Goal: Information Seeking & Learning: Learn about a topic

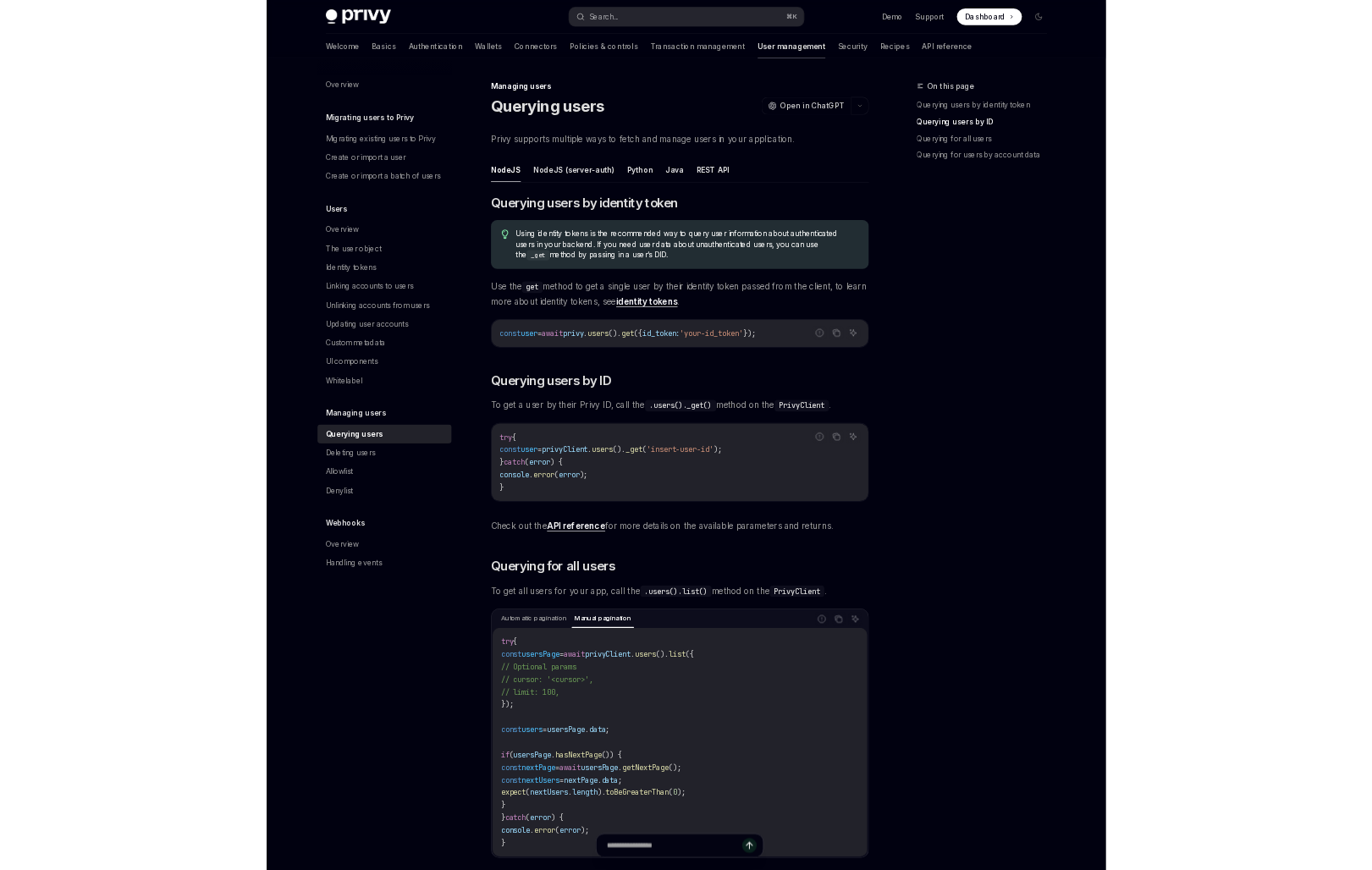
scroll to position [717, 0]
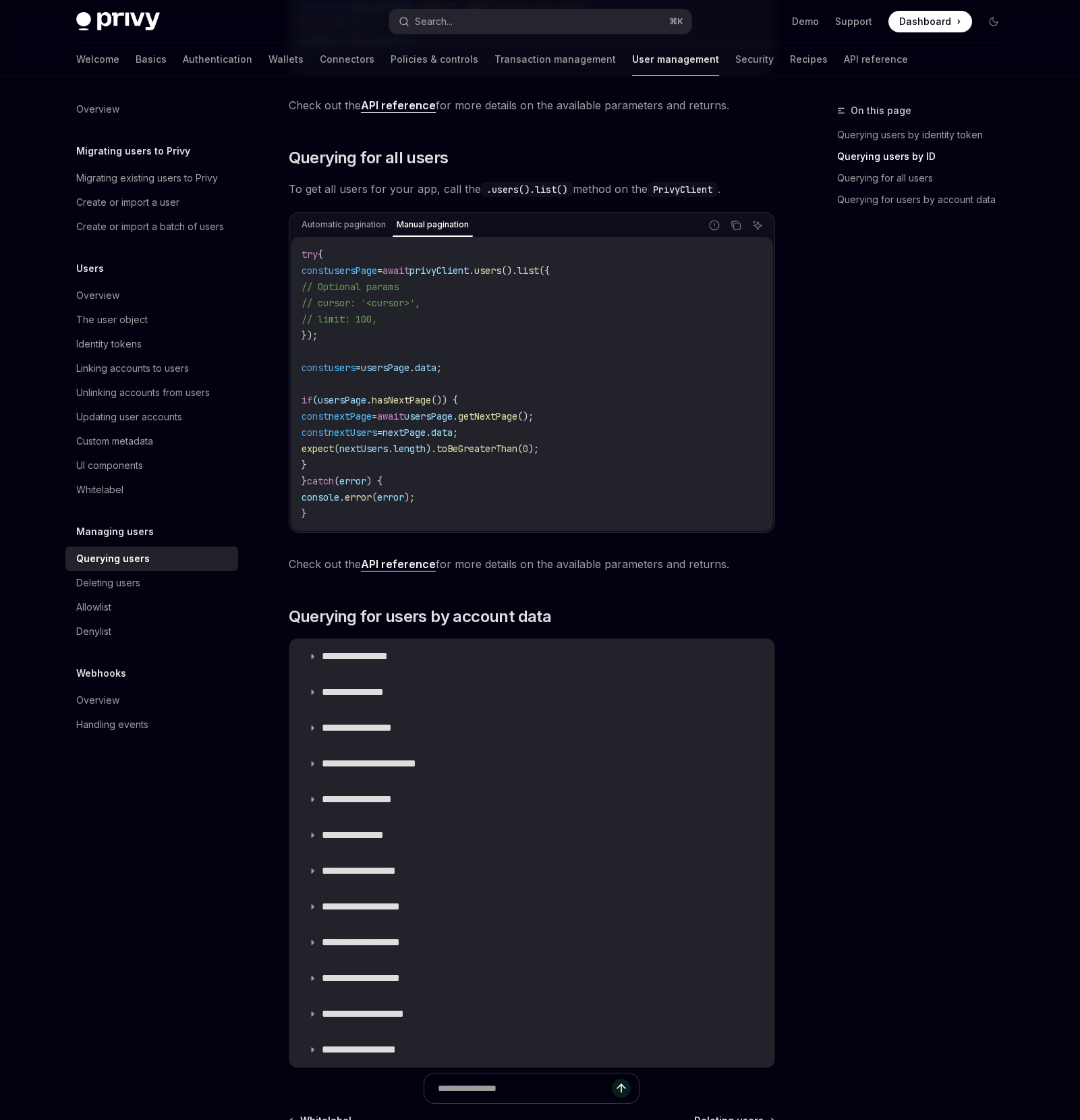
type textarea "*"
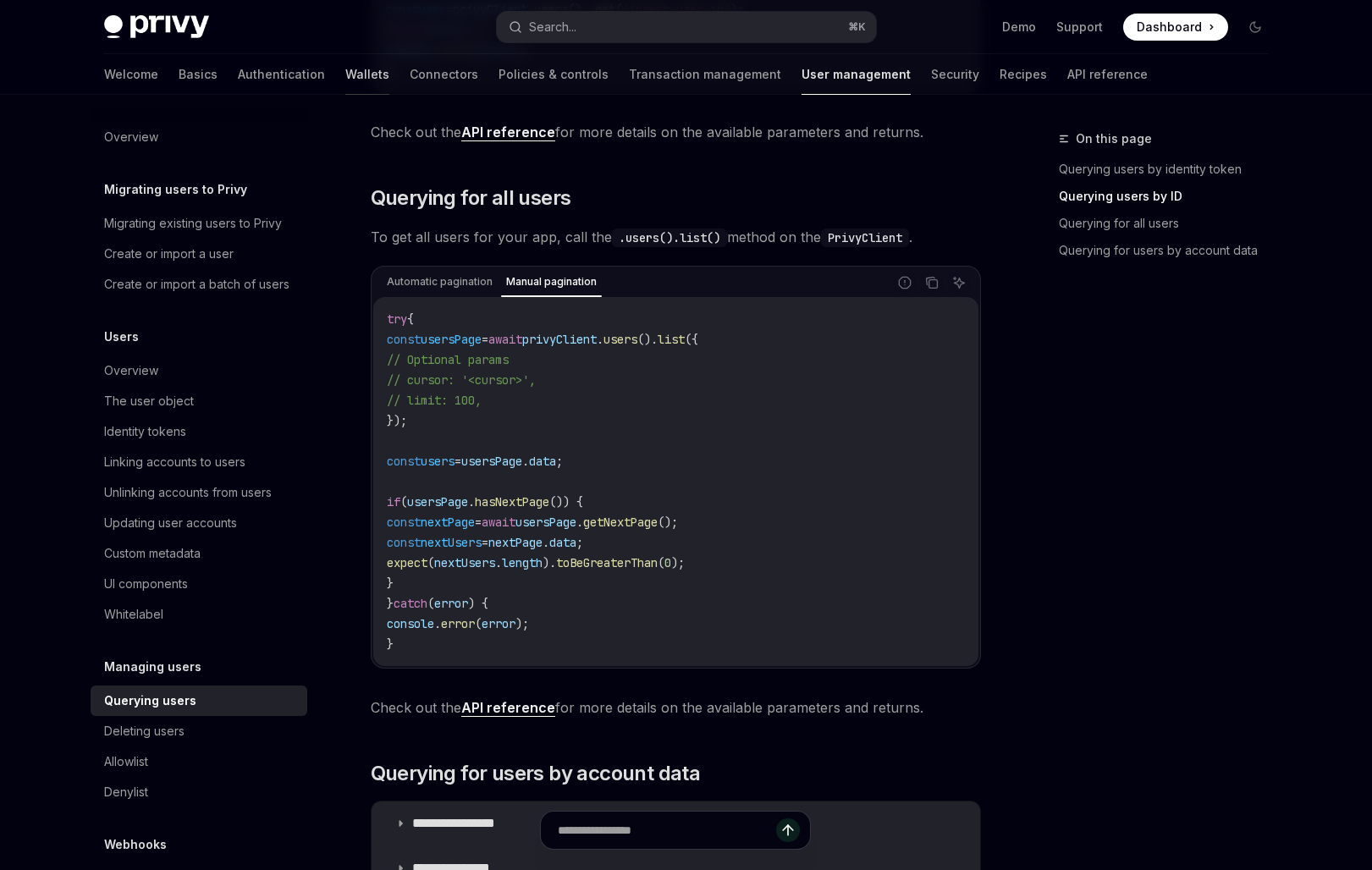
click at [345, 81] on link "Wallets" at bounding box center [367, 74] width 44 height 41
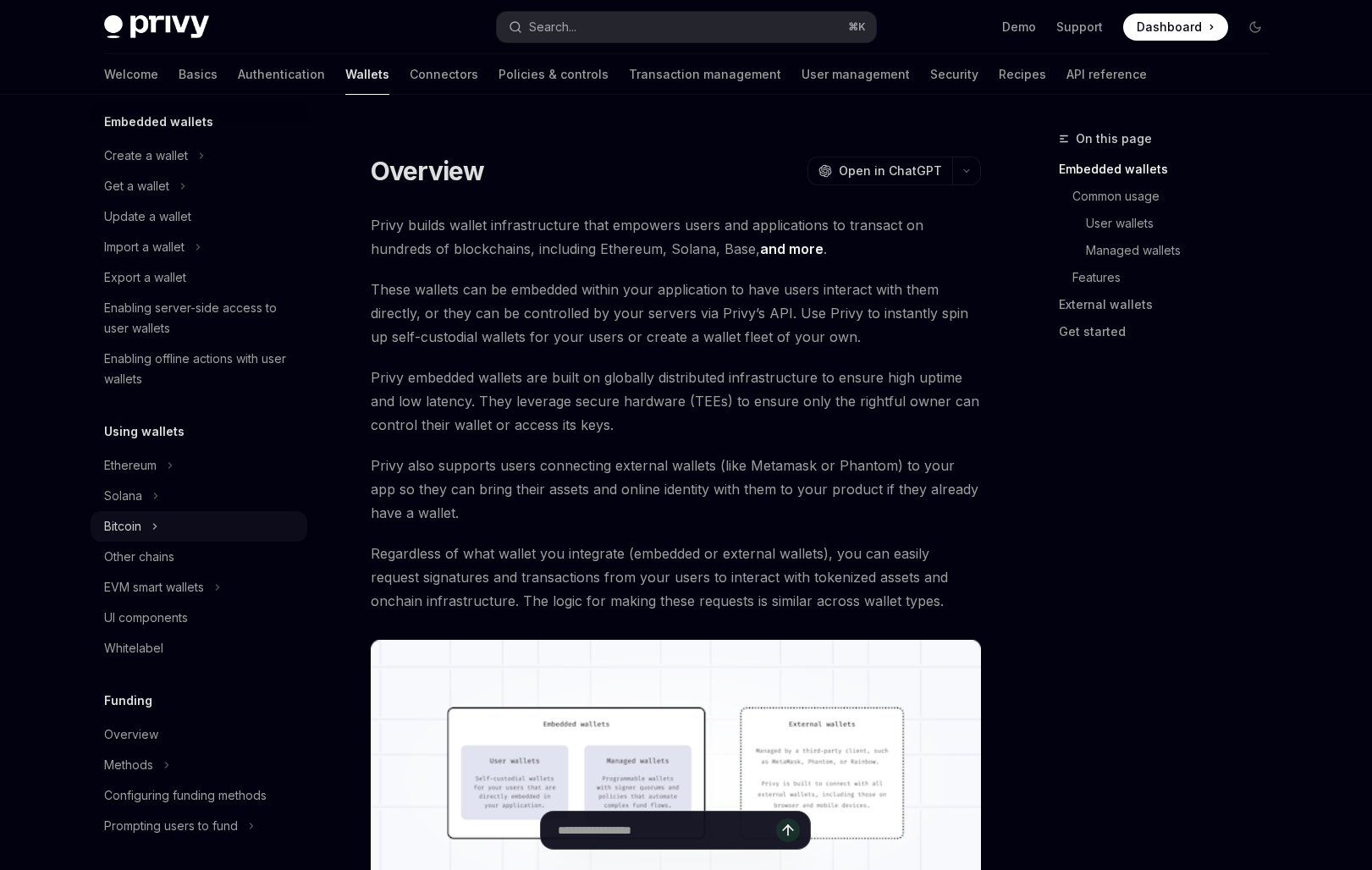
scroll to position [120, 0]
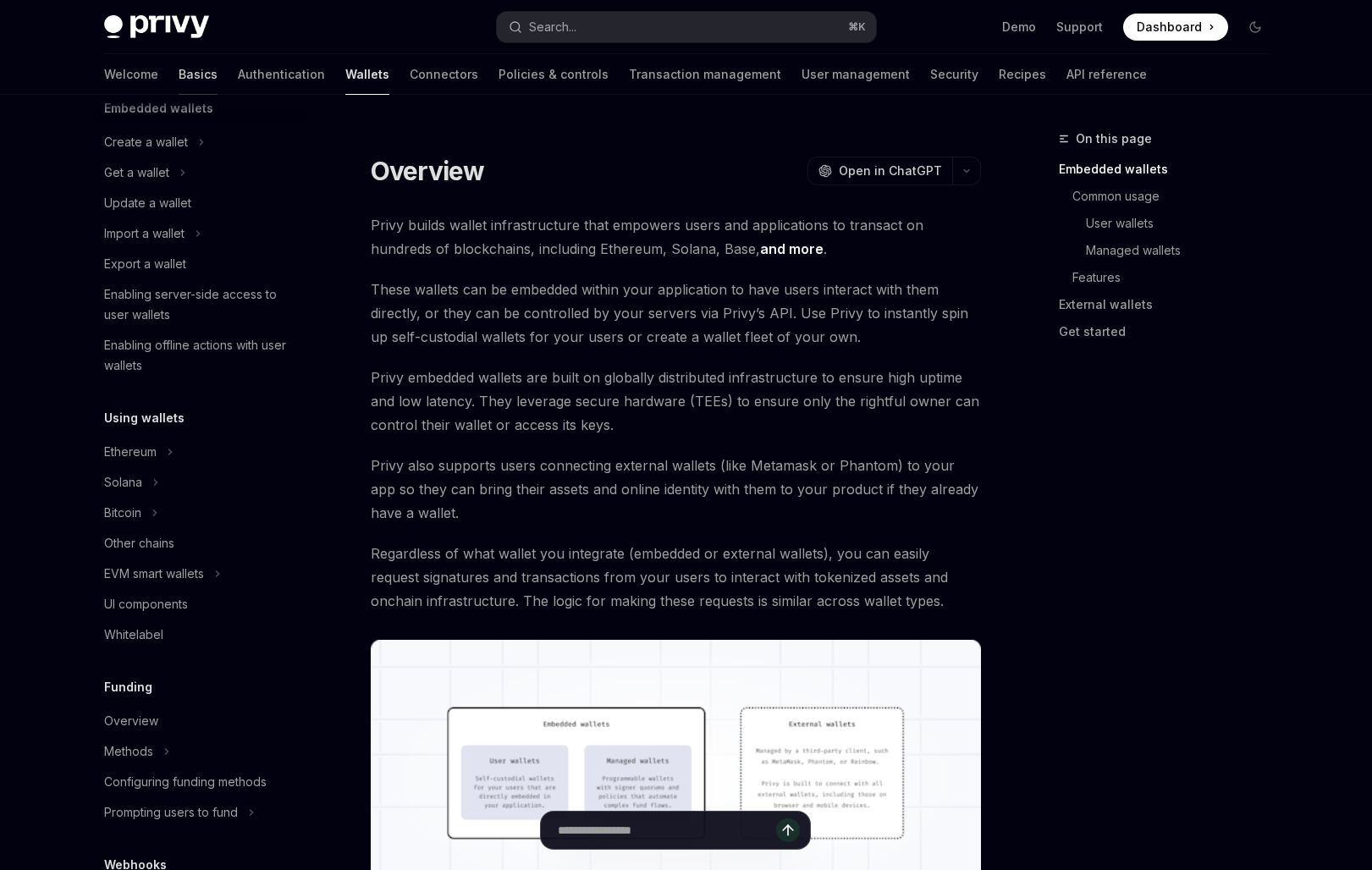
click at [179, 92] on link "Basics" at bounding box center [198, 74] width 39 height 41
type textarea "*"
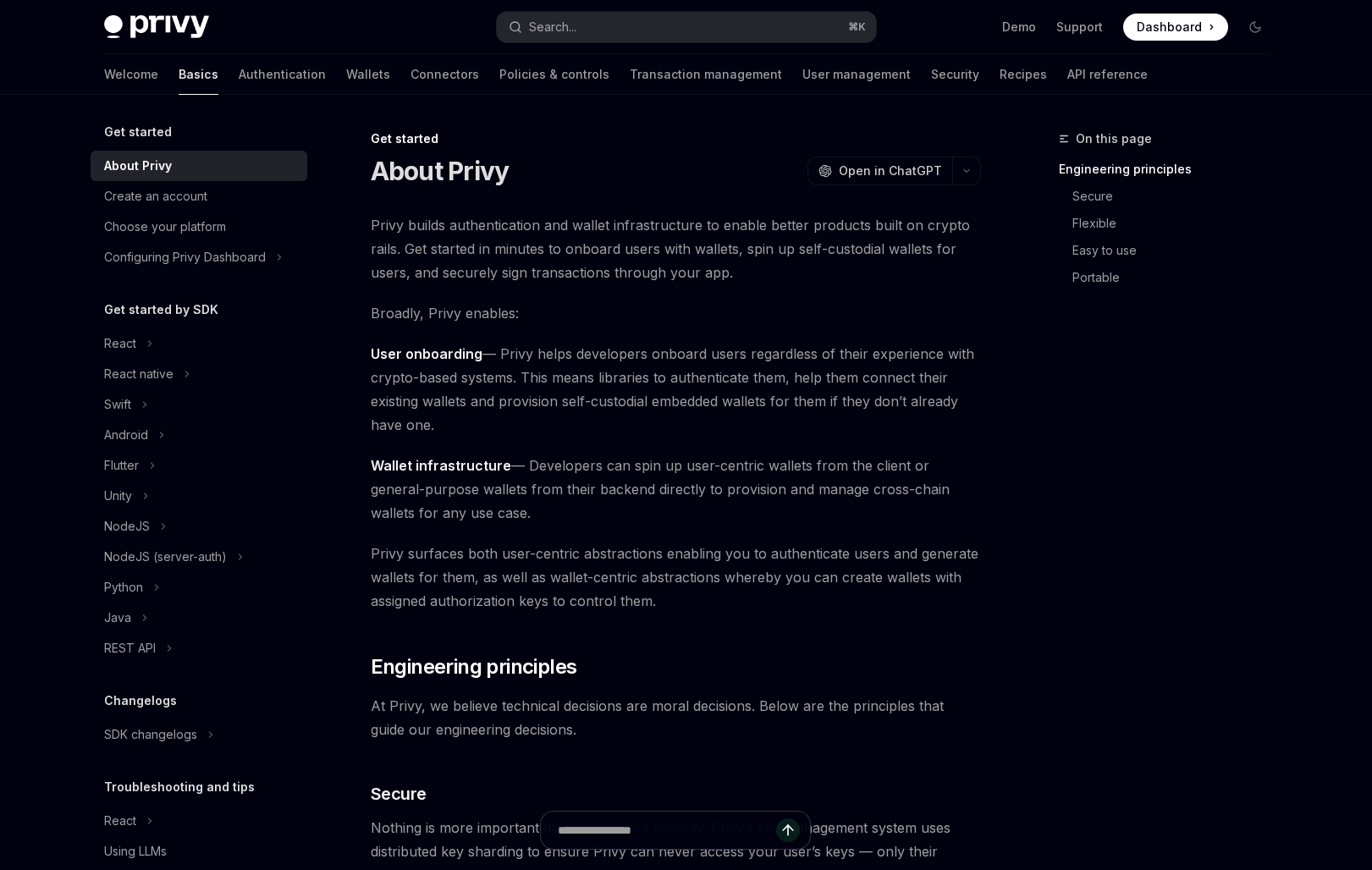
scroll to position [61, 0]
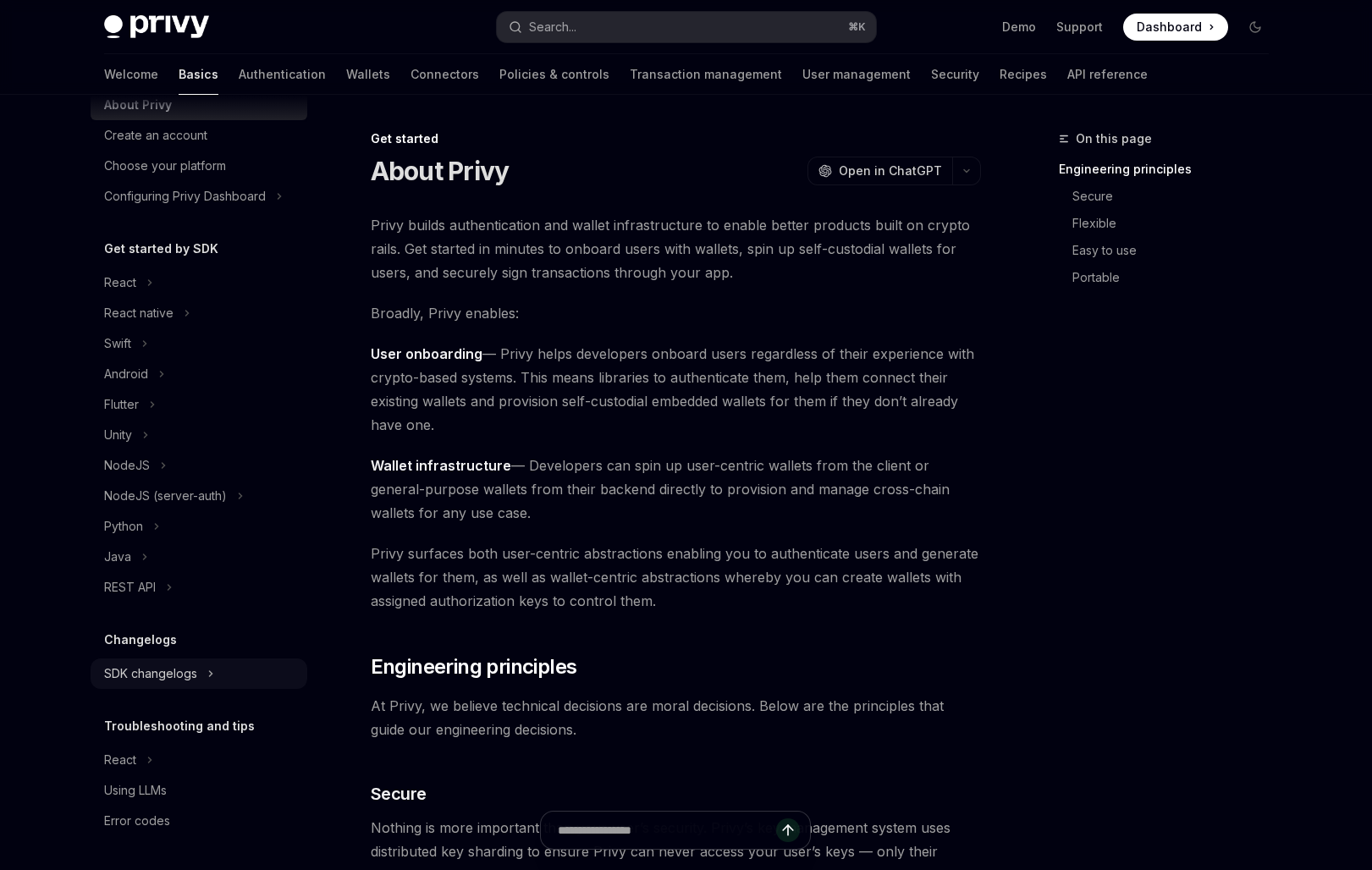
click at [181, 678] on div "SDK changelogs" at bounding box center [151, 674] width 93 height 21
click at [189, 707] on div "React" at bounding box center [205, 704] width 183 height 21
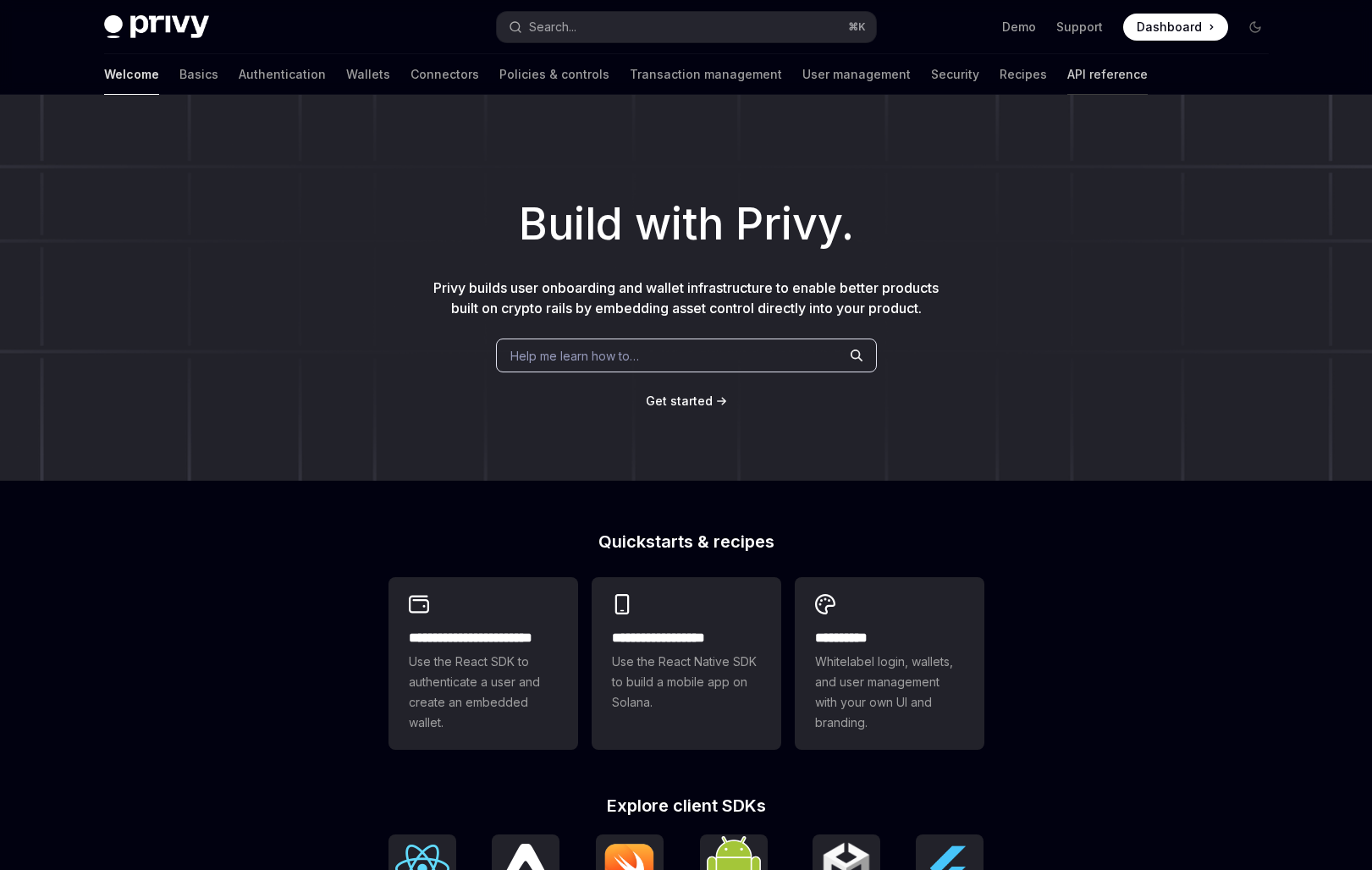
click at [1067, 73] on link "API reference" at bounding box center [1107, 74] width 80 height 41
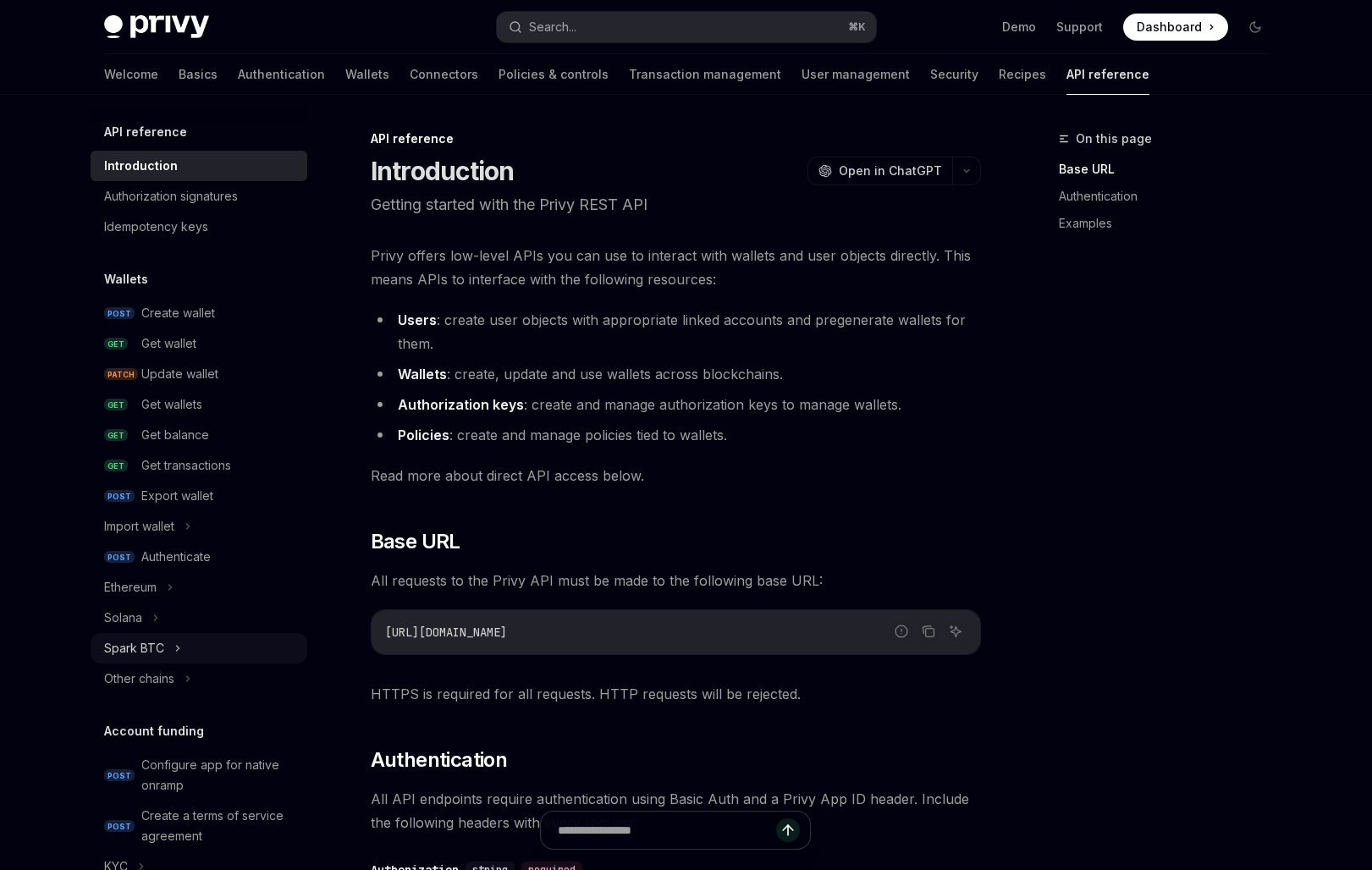
scroll to position [909, 0]
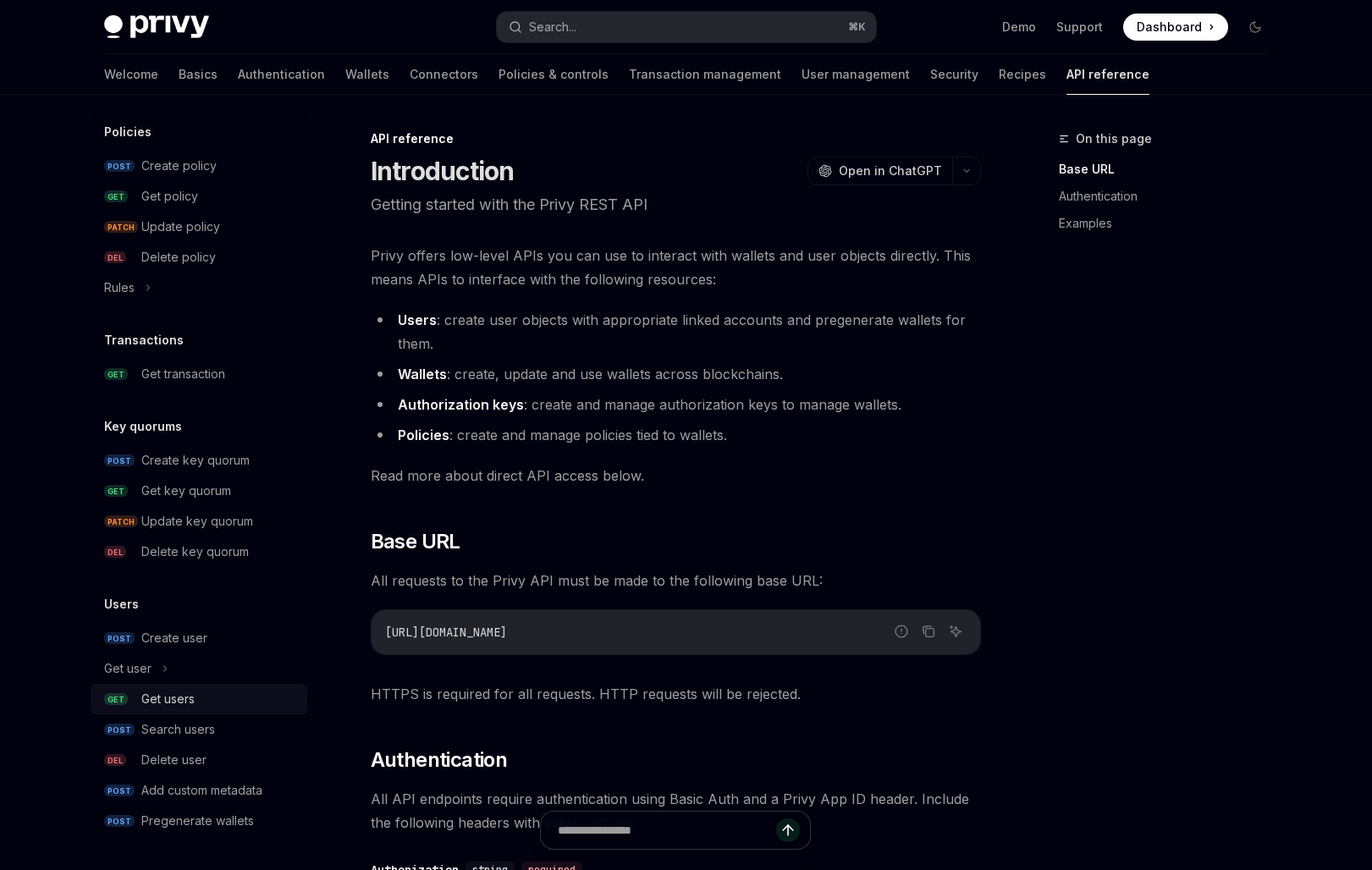
click at [179, 694] on div "Get users" at bounding box center [168, 699] width 53 height 21
click at [180, 698] on div "Get users" at bounding box center [168, 699] width 53 height 21
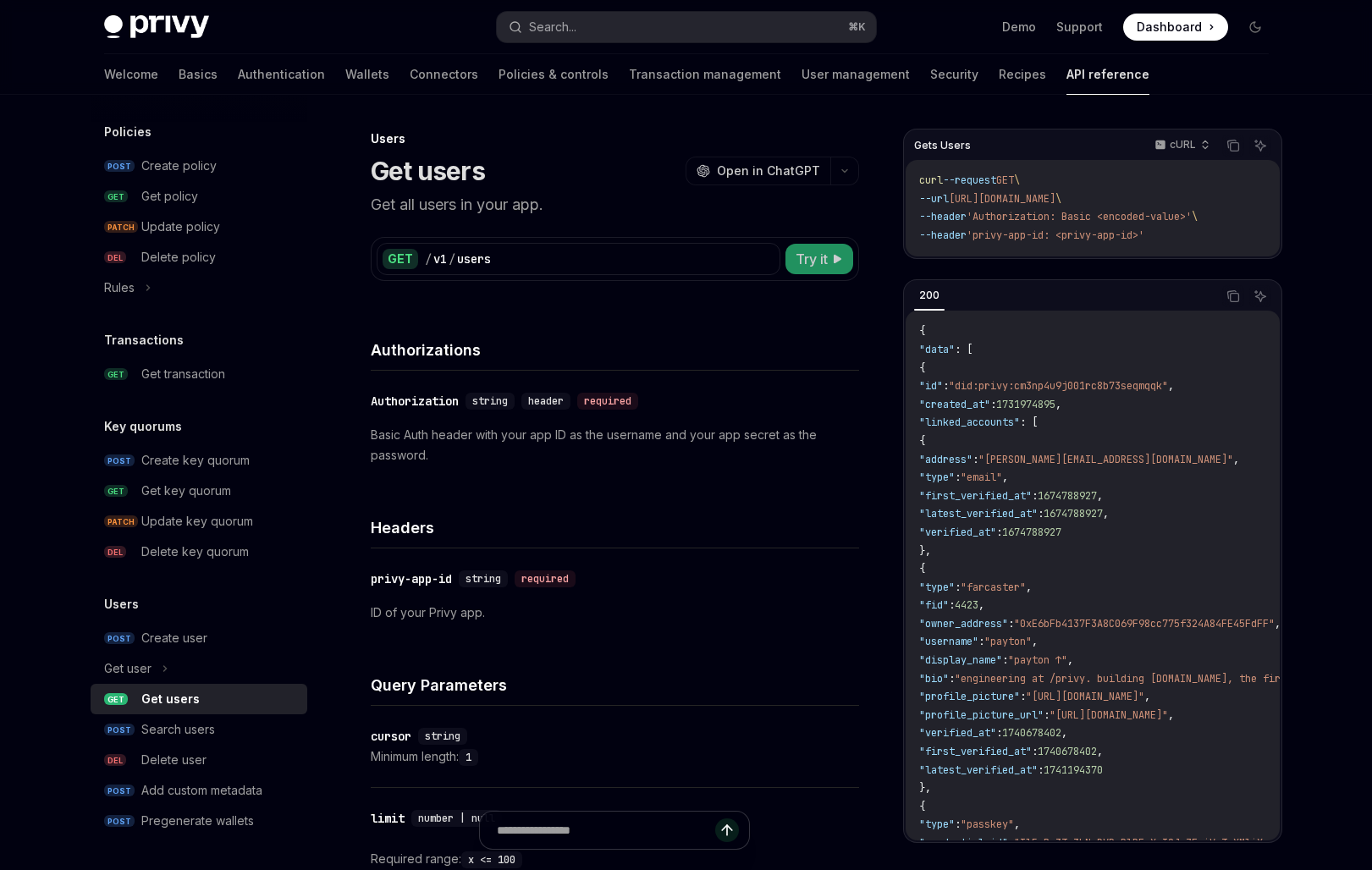
click at [825, 259] on span "Try it" at bounding box center [811, 259] width 32 height 21
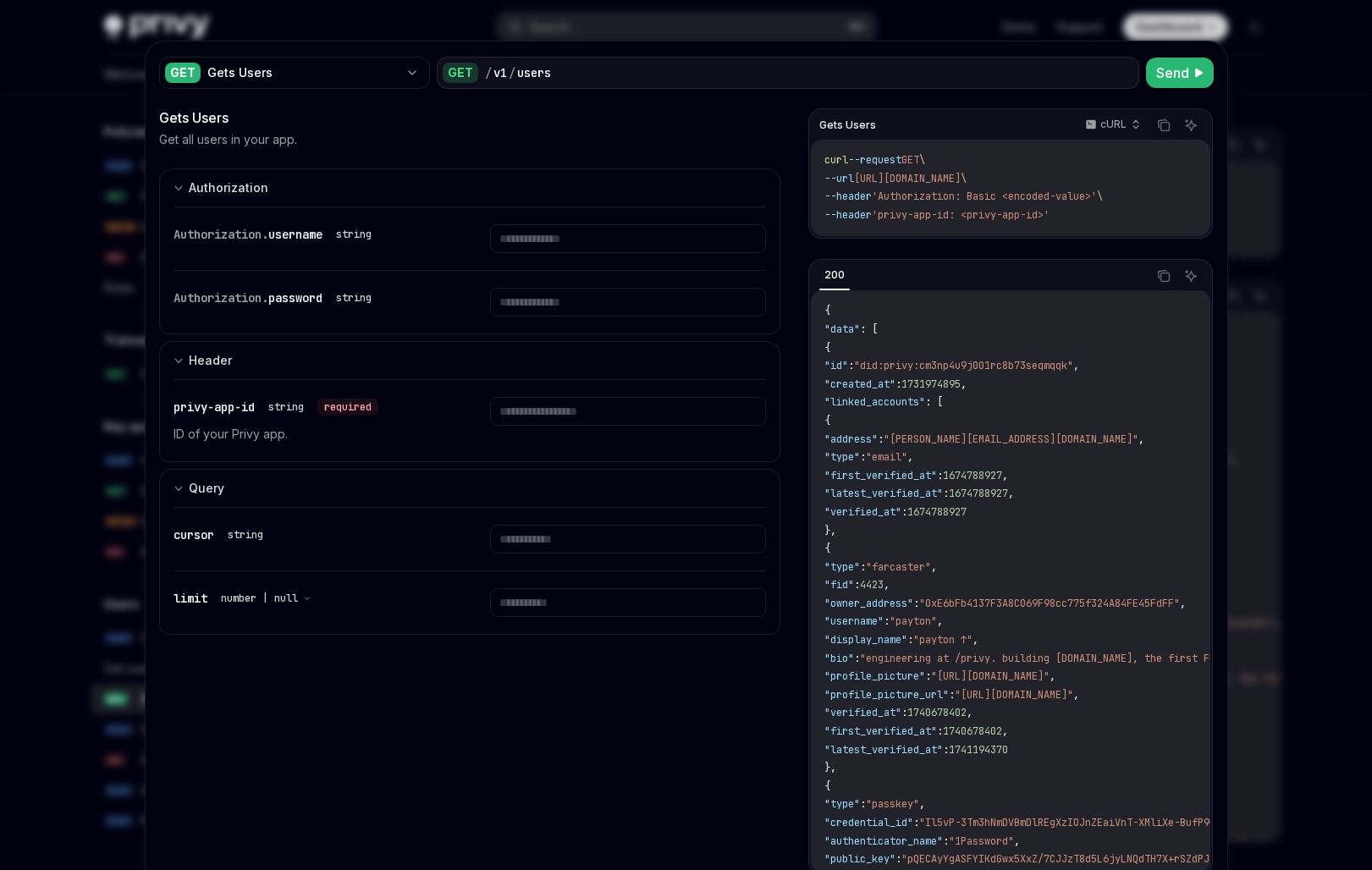
scroll to position [387, 0]
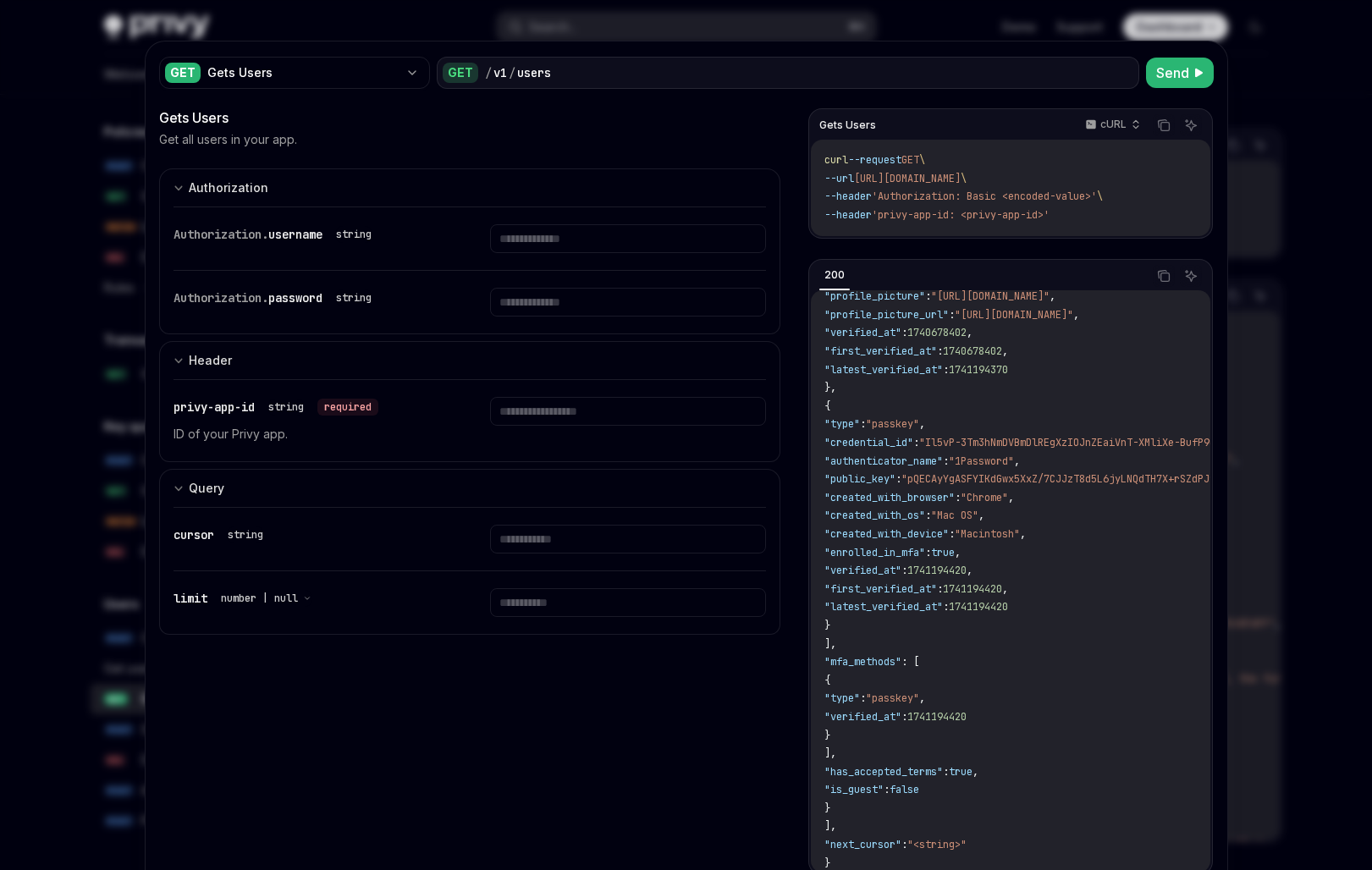
click at [937, 583] on span ""first_verified_at"" at bounding box center [880, 589] width 112 height 14
click at [942, 600] on span ""latest_verified_at"" at bounding box center [883, 607] width 118 height 14
click at [937, 583] on span ""first_verified_at"" at bounding box center [880, 589] width 112 height 14
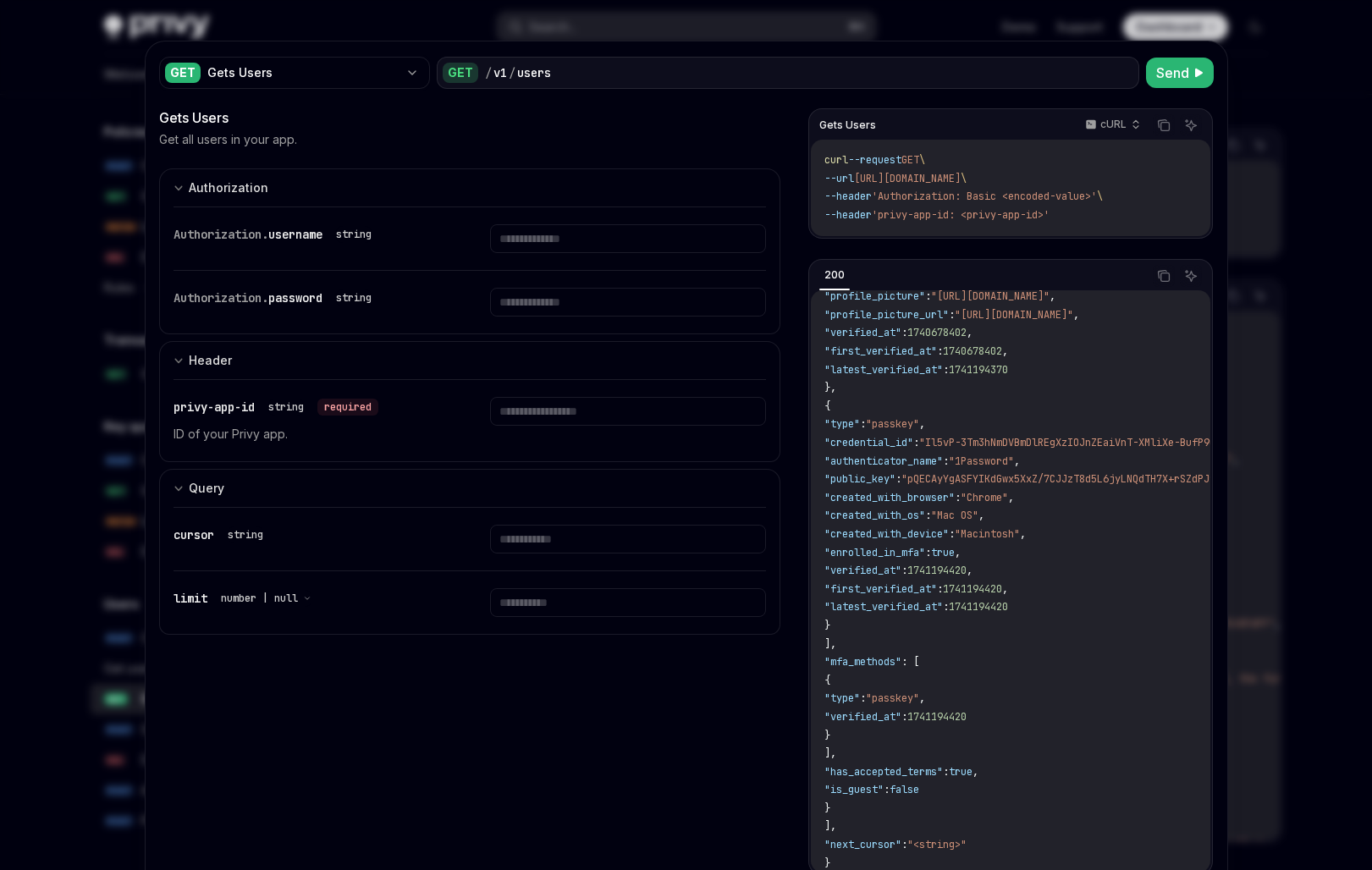
click at [937, 583] on span ""first_verified_at"" at bounding box center [880, 589] width 112 height 14
click at [942, 600] on span ""latest_verified_at"" at bounding box center [883, 607] width 118 height 14
click at [937, 585] on span ""first_verified_at"" at bounding box center [880, 589] width 112 height 14
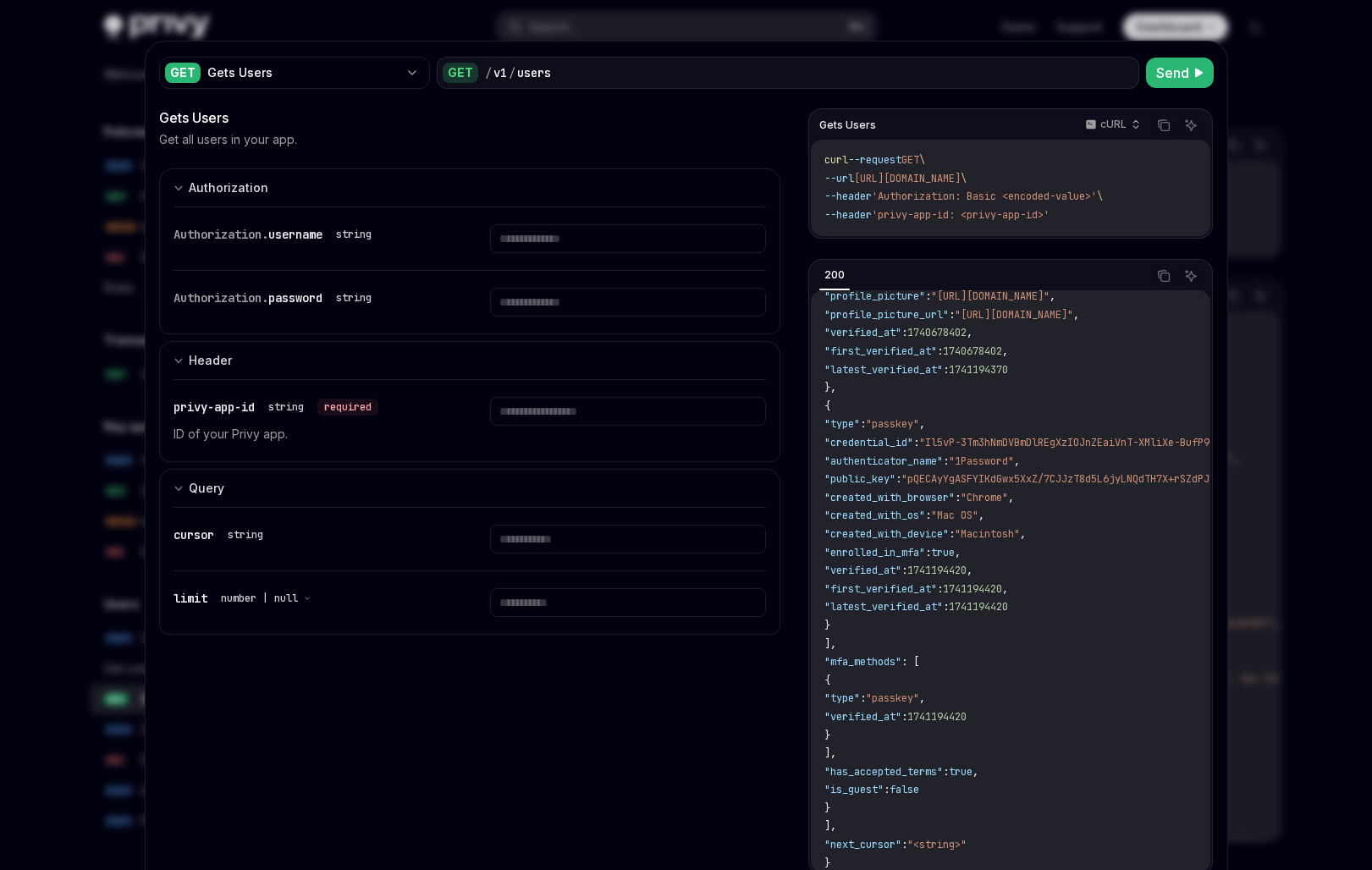
type textarea "*"
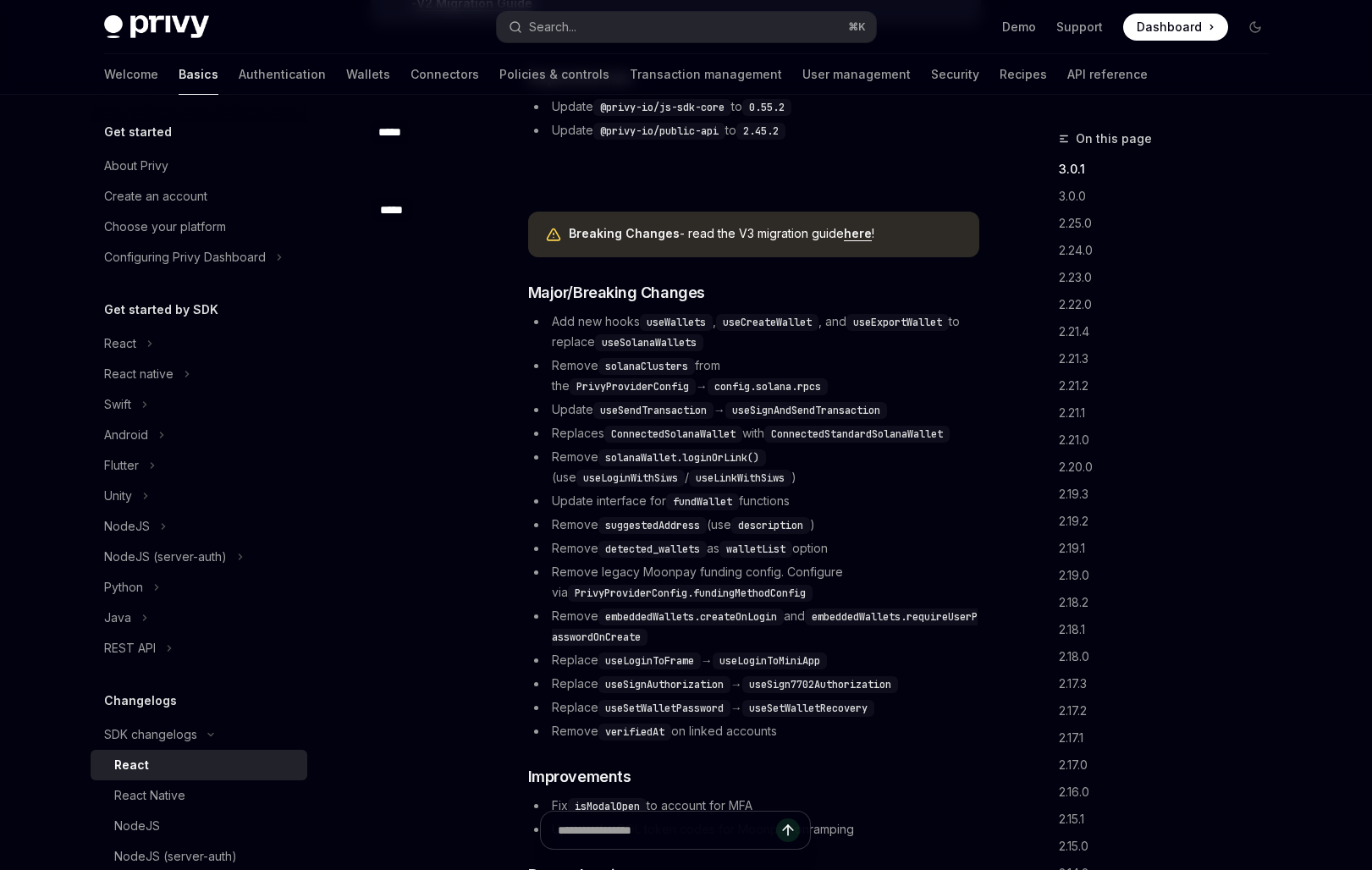
scroll to position [306, 0]
type textarea "*"
